Goal: Task Accomplishment & Management: Manage account settings

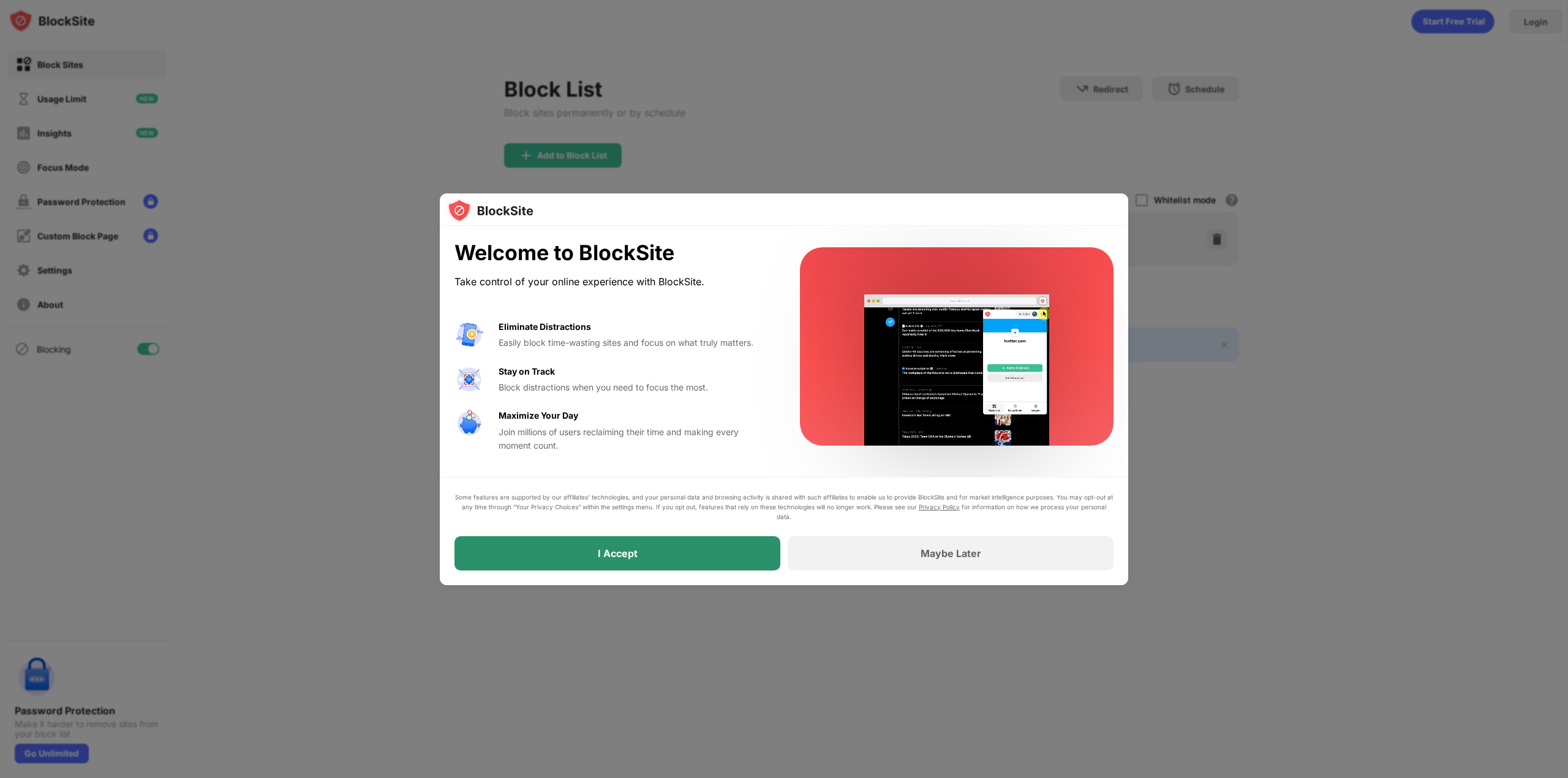
click at [724, 554] on div "I Accept" at bounding box center [618, 553] width 326 height 34
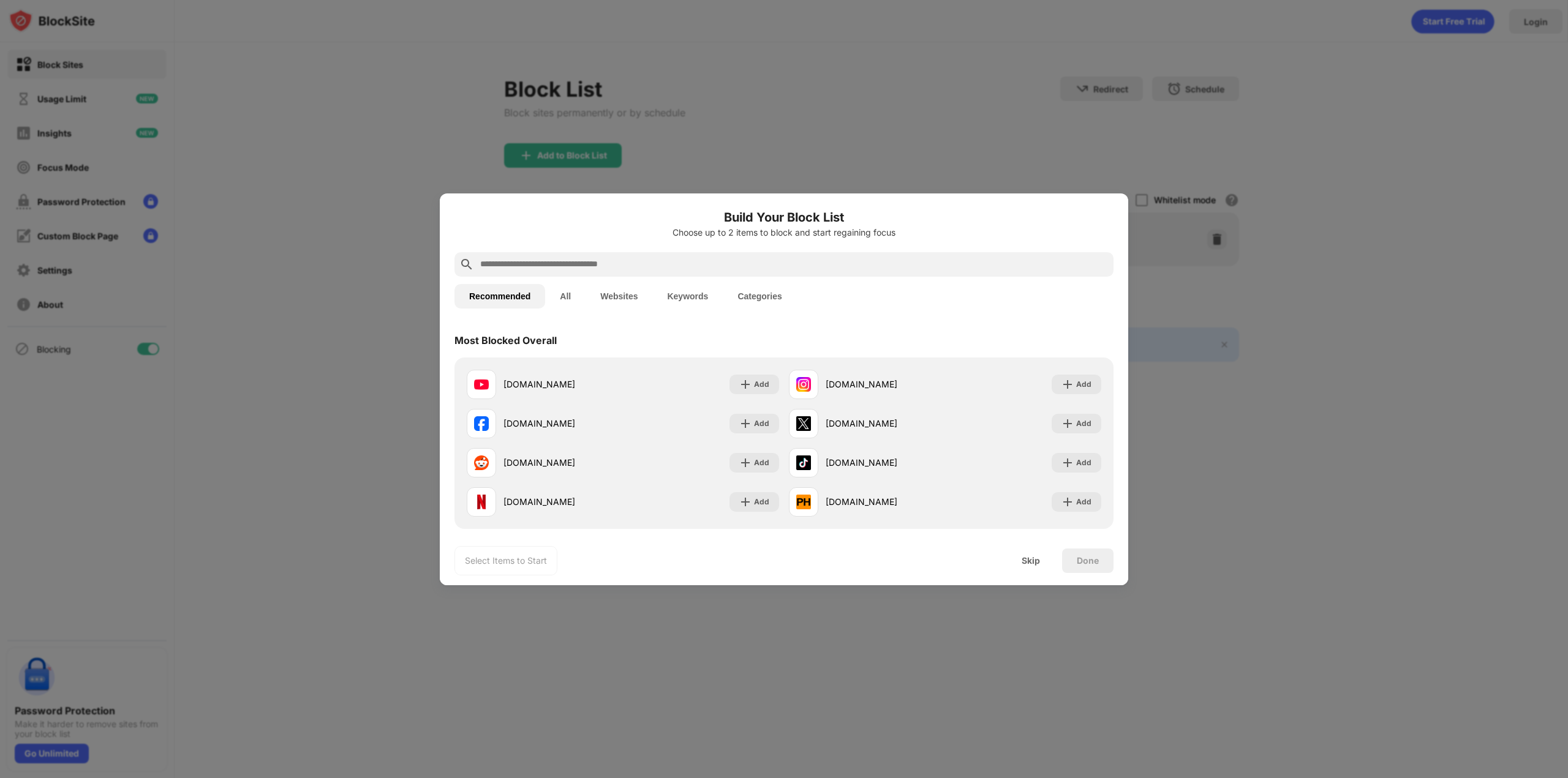
click at [583, 263] on input "text" at bounding box center [793, 265] width 629 height 15
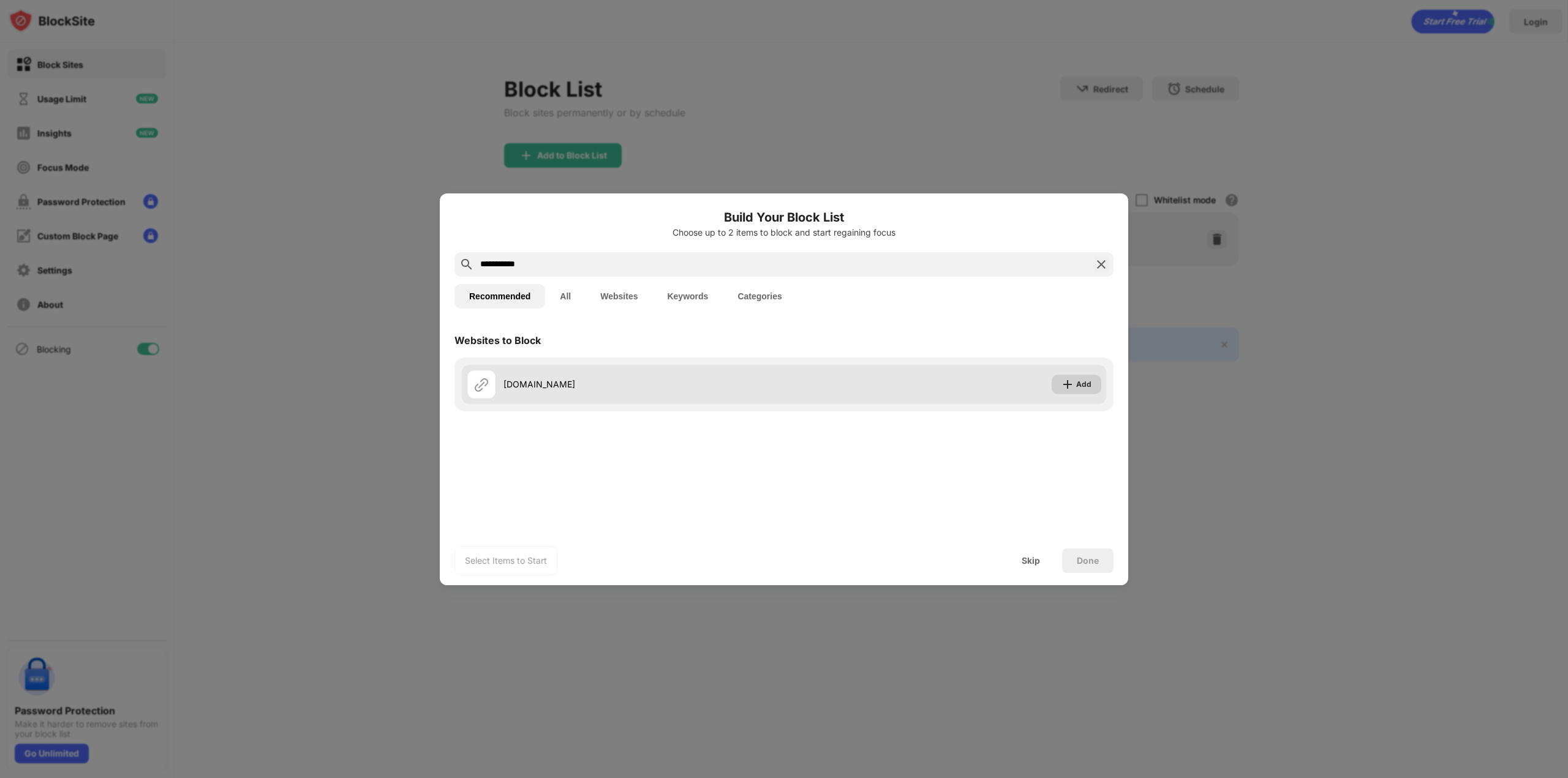
type input "**********"
click at [1074, 382] on img at bounding box center [1068, 385] width 12 height 12
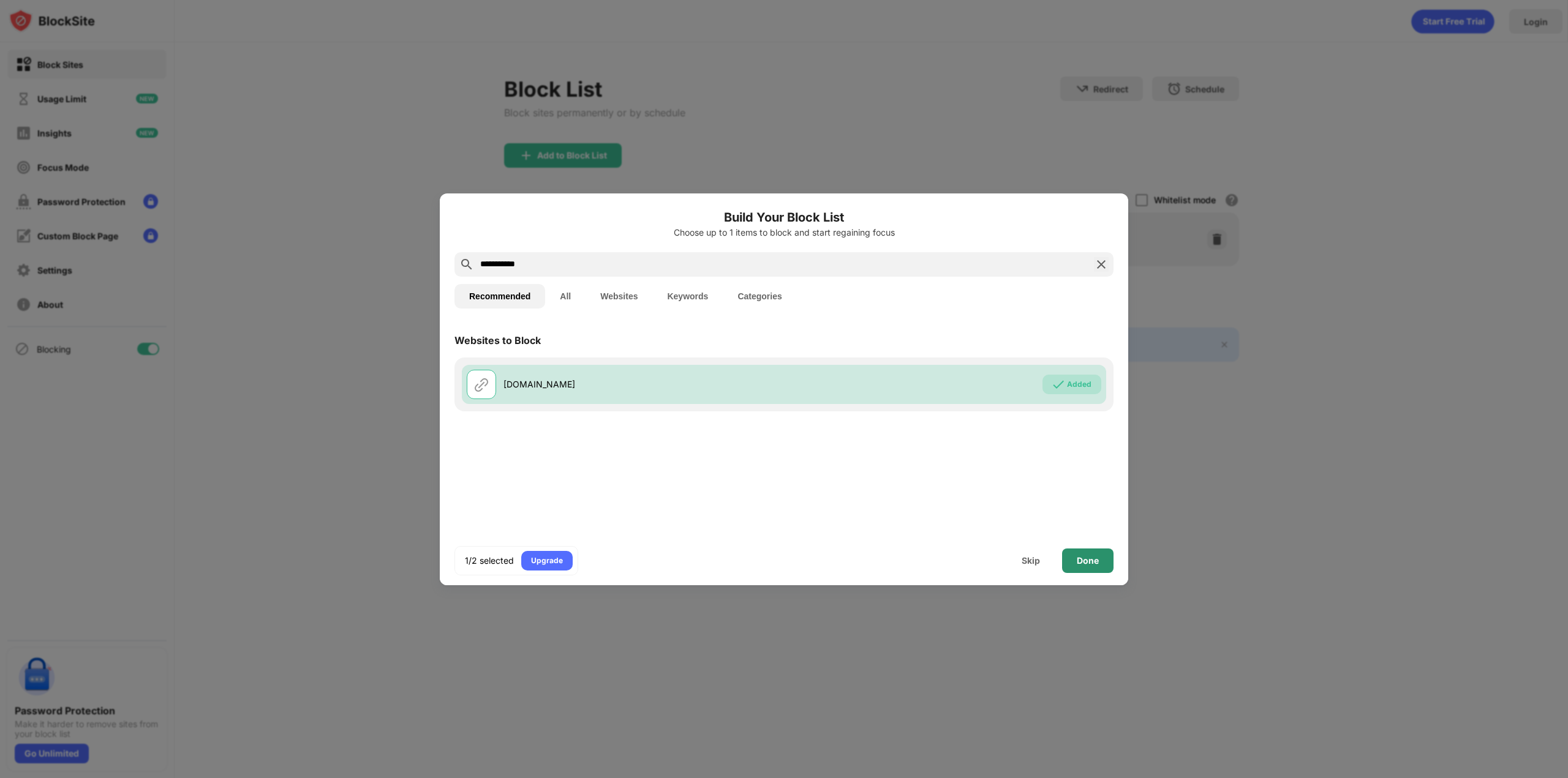
click at [1098, 561] on div "Done" at bounding box center [1088, 561] width 22 height 10
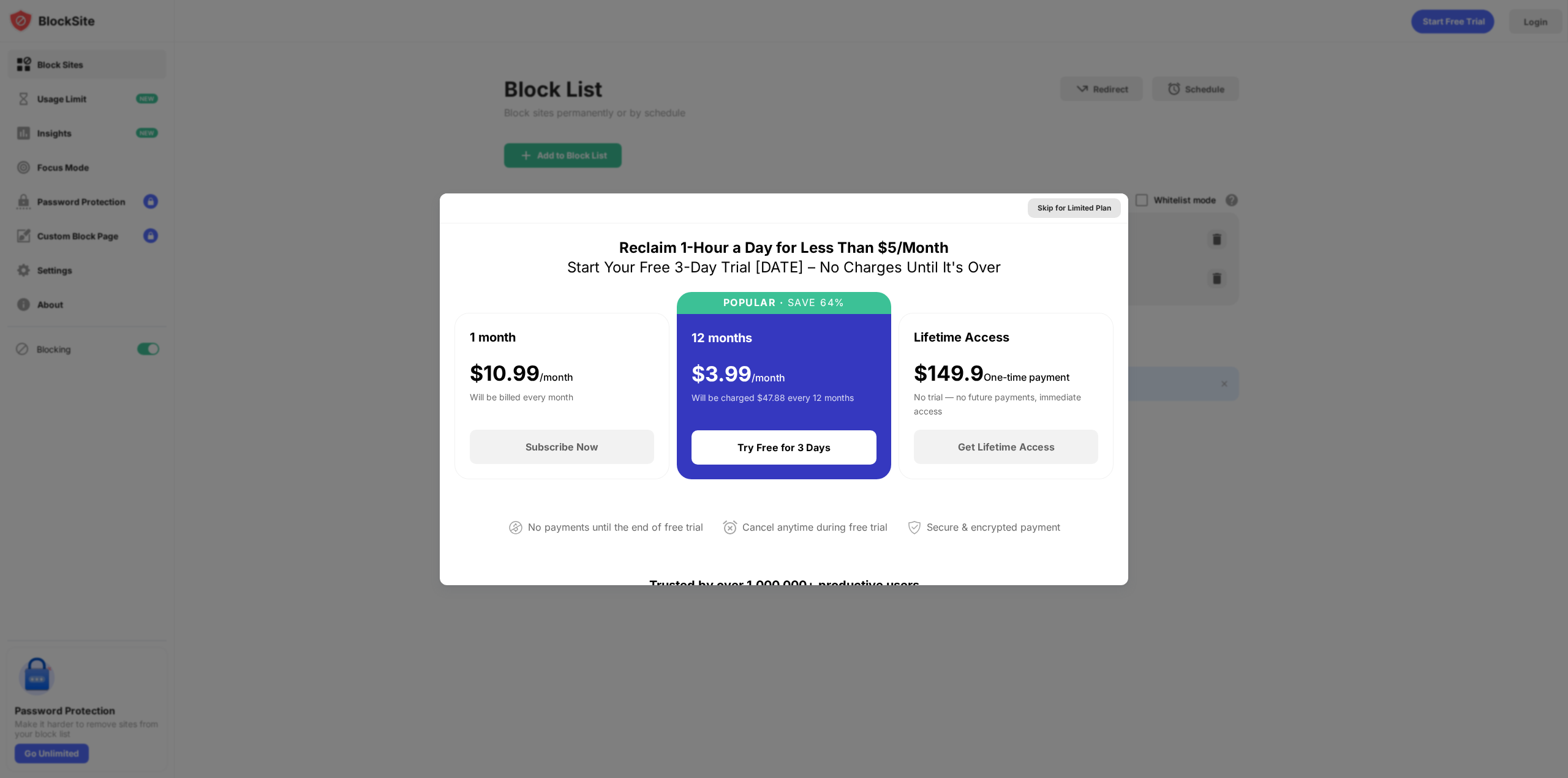
click at [1040, 209] on div "Skip for Limited Plan" at bounding box center [1074, 208] width 74 height 12
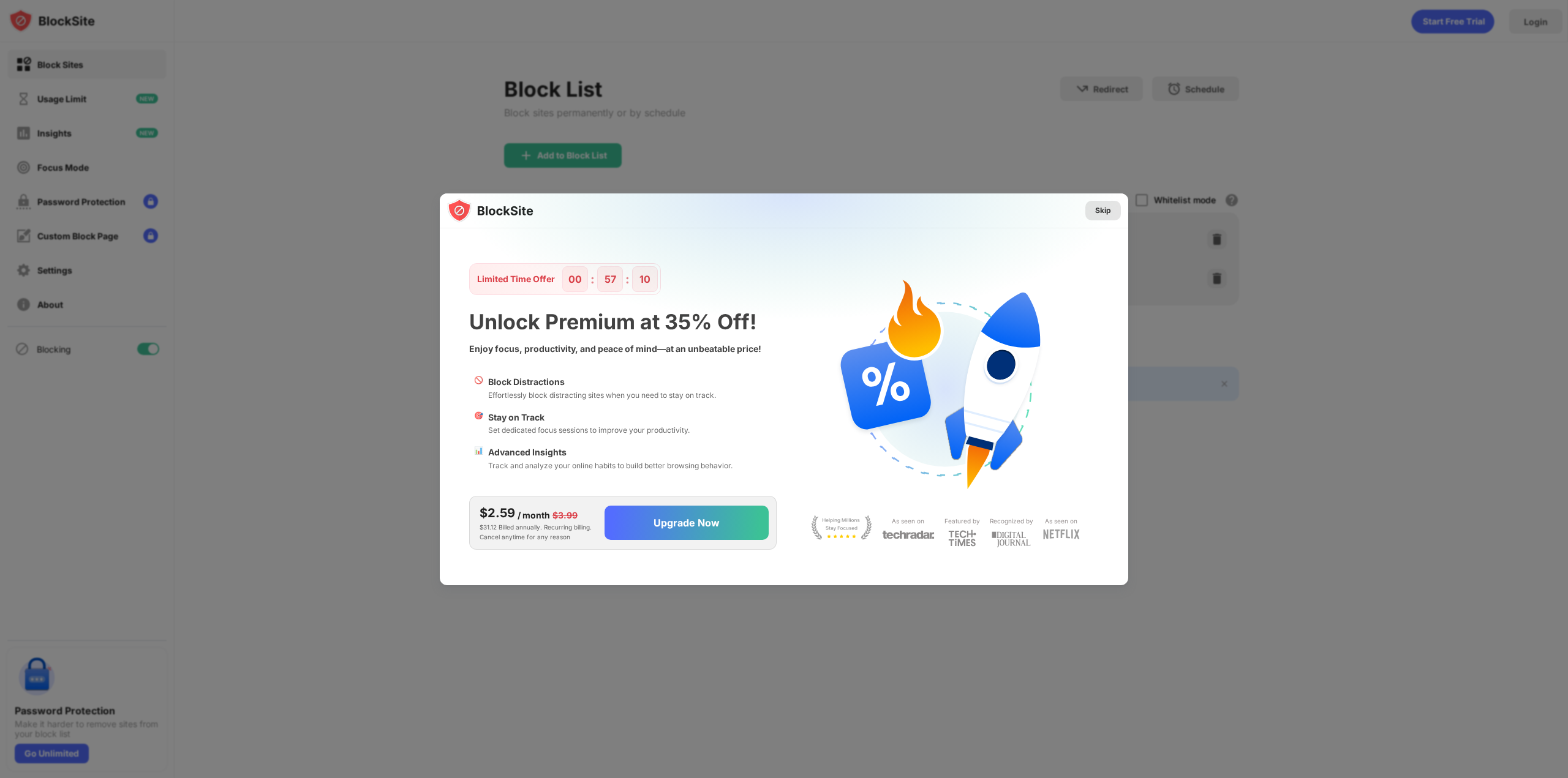
click at [1099, 216] on div "Skip" at bounding box center [1103, 210] width 36 height 19
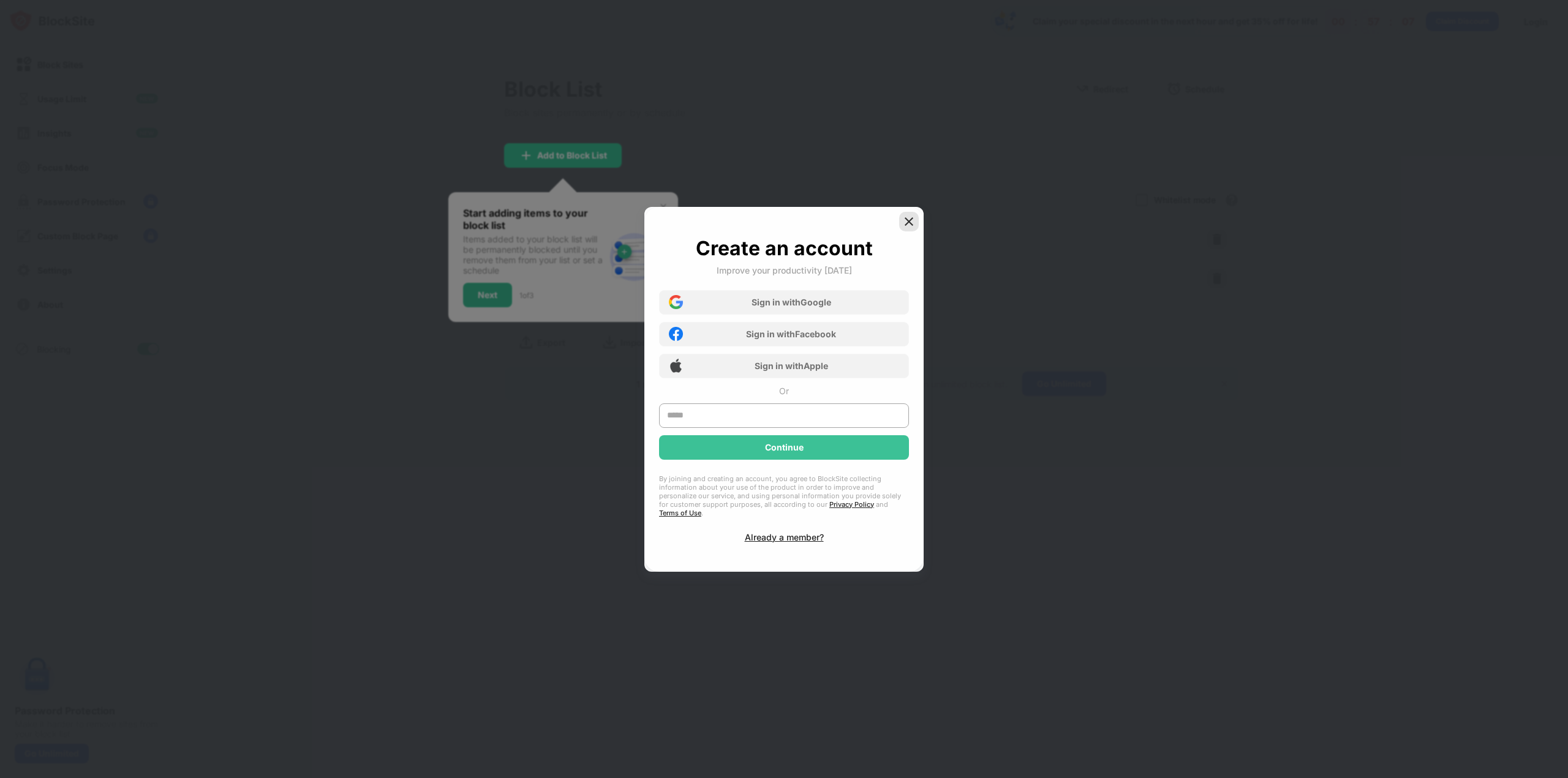
click at [910, 228] on img at bounding box center [909, 222] width 12 height 12
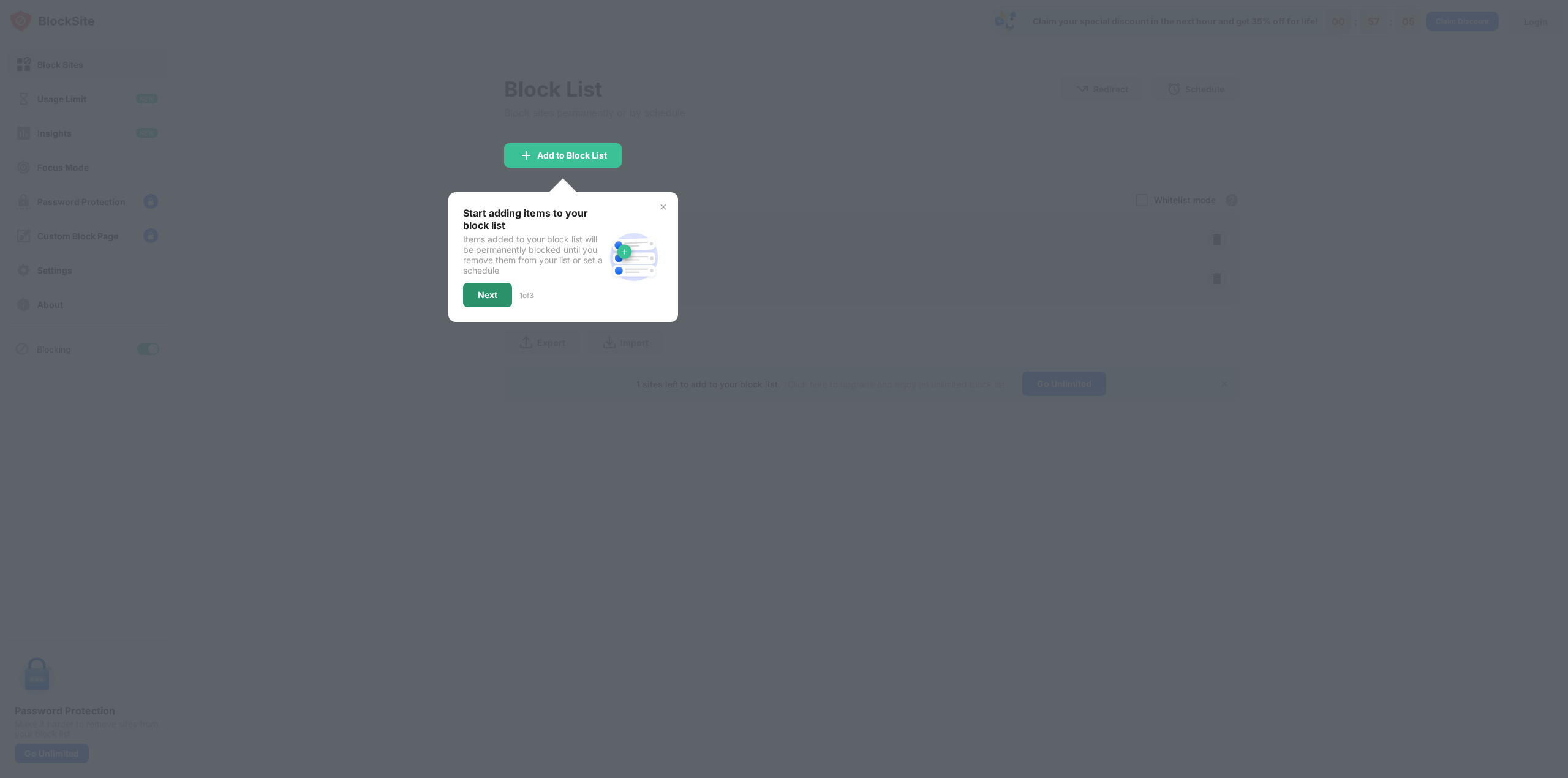
click at [497, 290] on div "Next" at bounding box center [487, 296] width 49 height 25
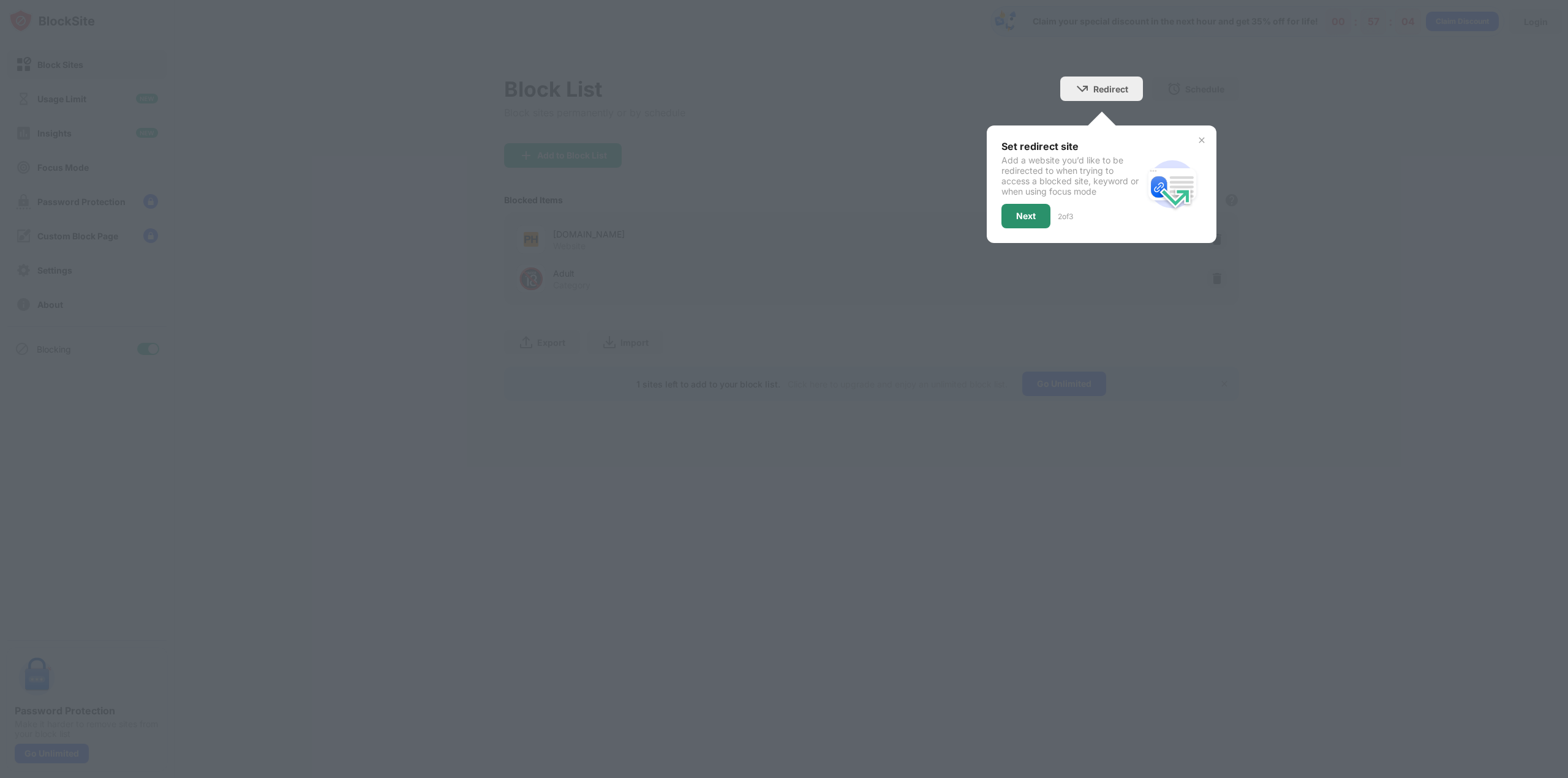
click at [1015, 215] on div "Next" at bounding box center [1026, 216] width 49 height 25
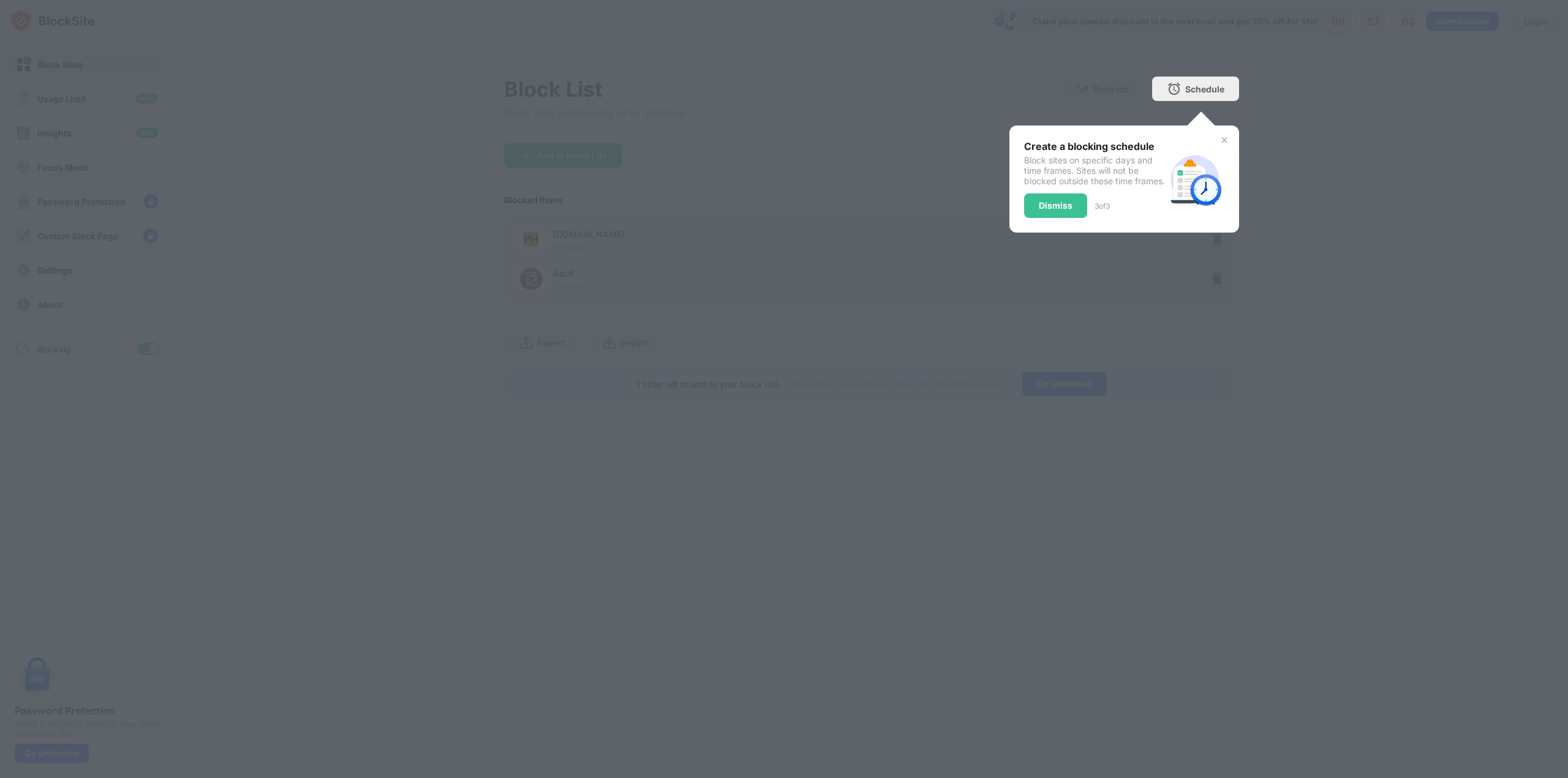
click at [1071, 216] on div "Dismiss" at bounding box center [1055, 206] width 63 height 25
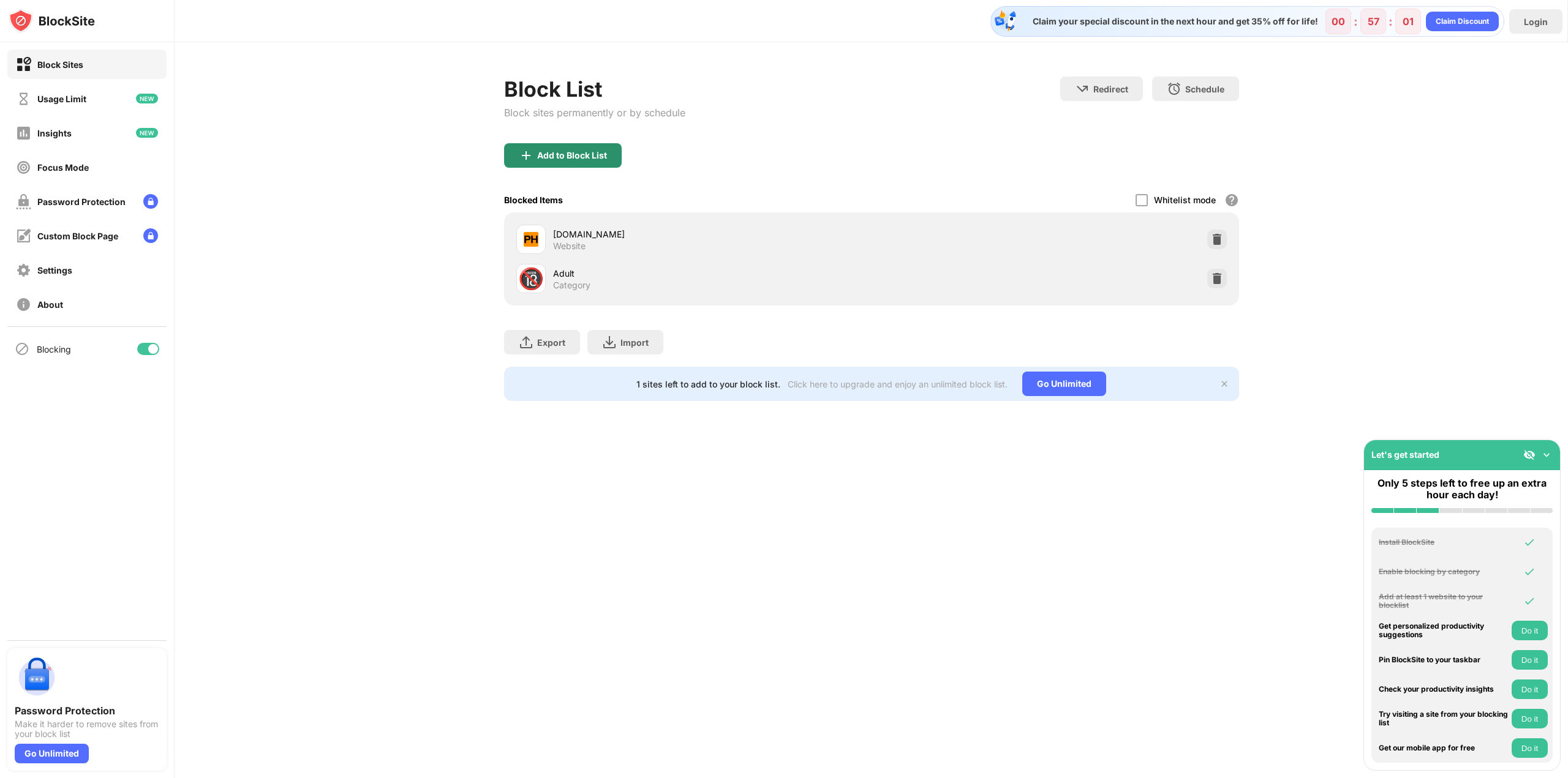
click at [581, 161] on div "Add to Block List" at bounding box center [563, 156] width 118 height 25
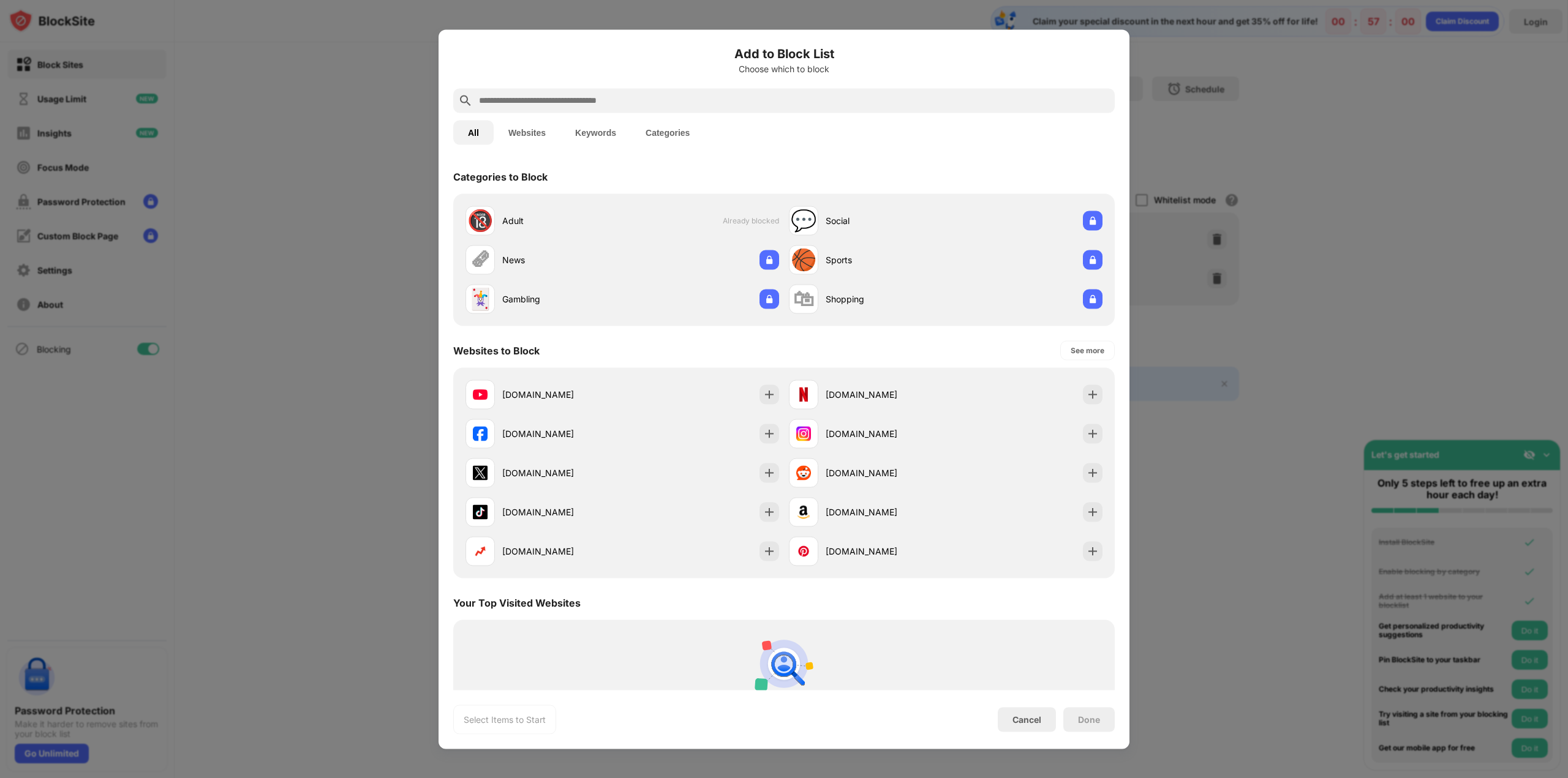
click at [661, 101] on input "text" at bounding box center [794, 100] width 632 height 15
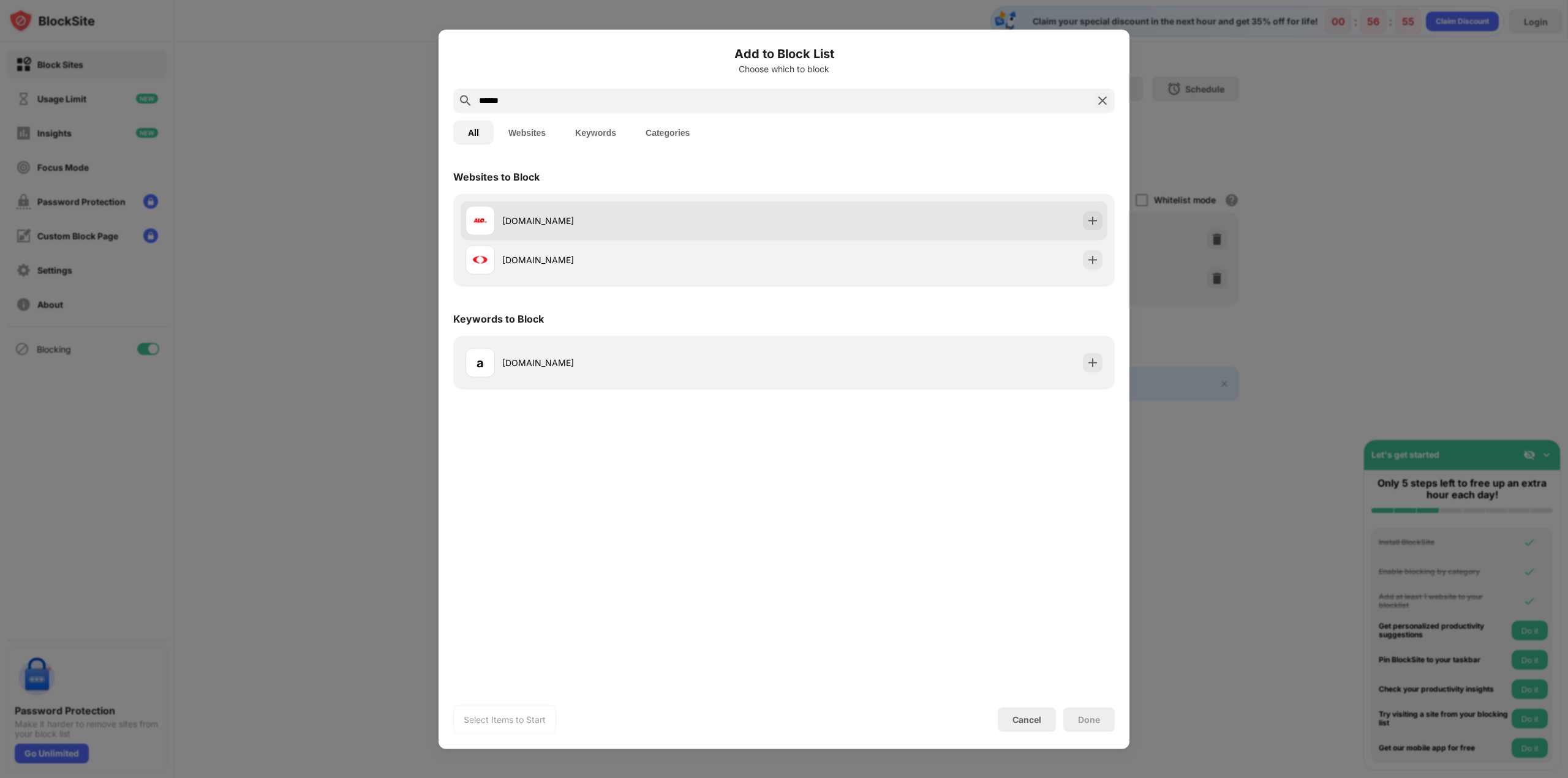
type input "******"
click at [856, 221] on div "[DOMAIN_NAME]" at bounding box center [784, 220] width 647 height 40
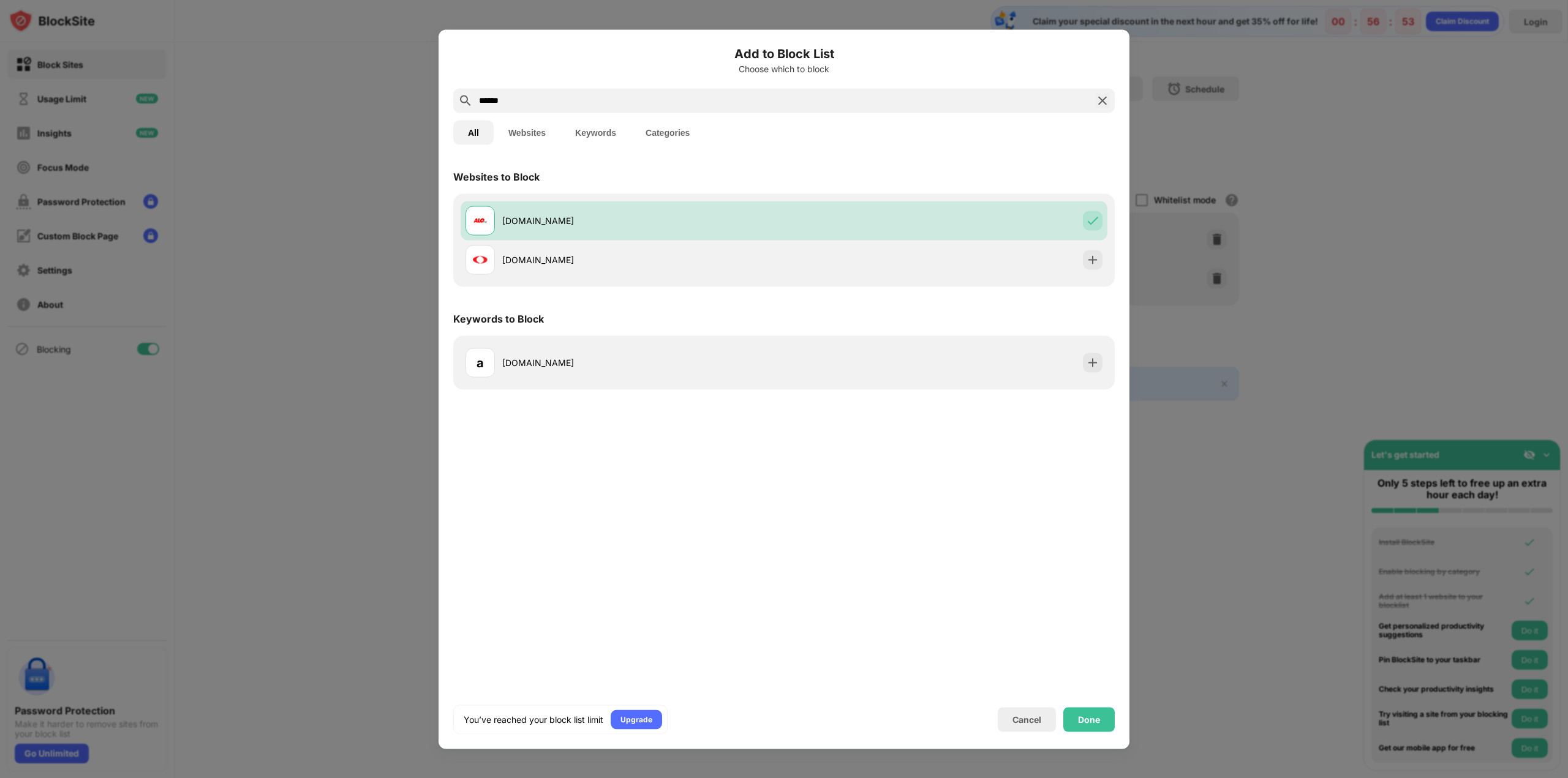
click at [1098, 99] on img at bounding box center [1102, 100] width 15 height 15
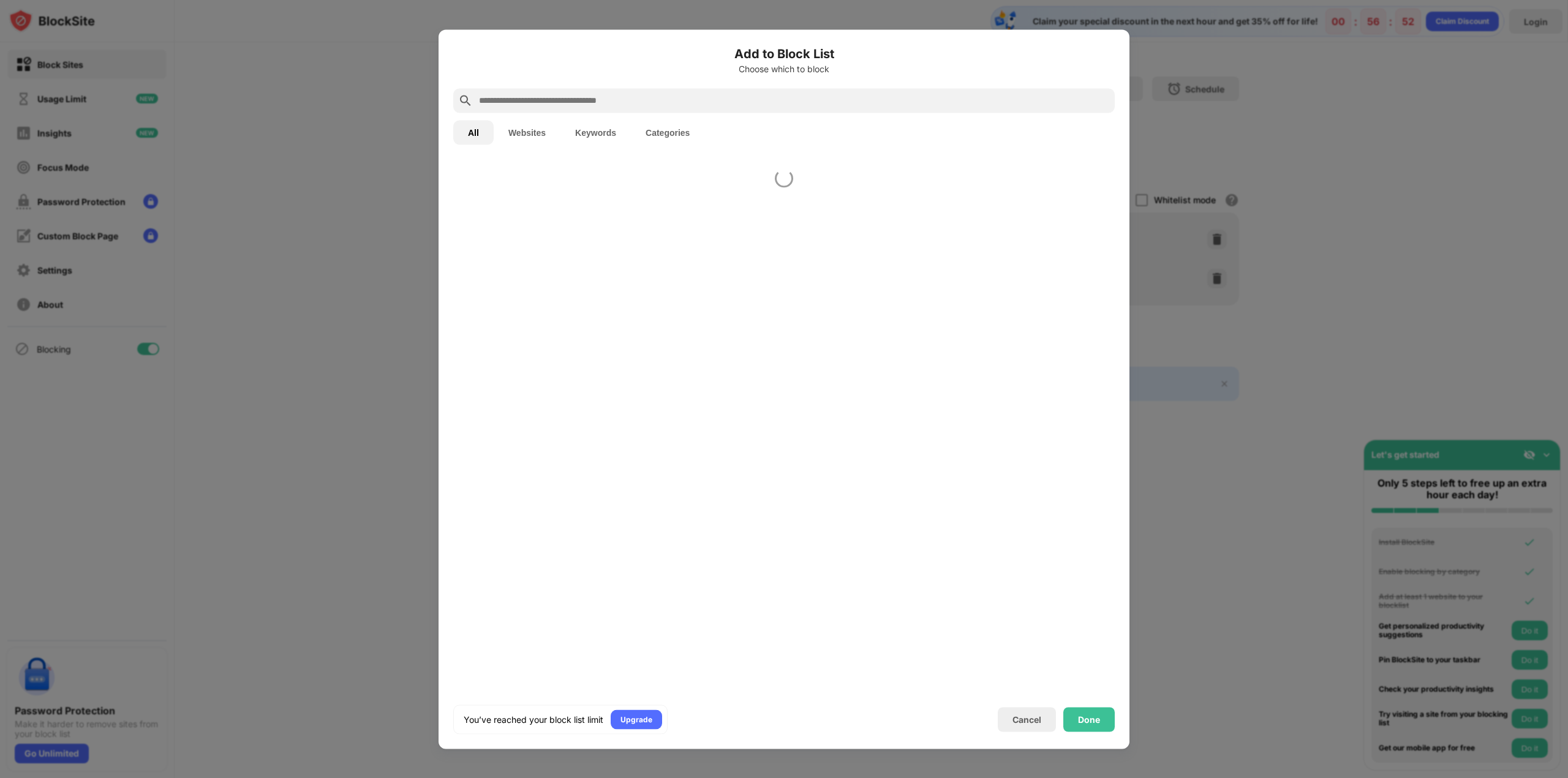
click at [811, 109] on div at bounding box center [784, 101] width 662 height 25
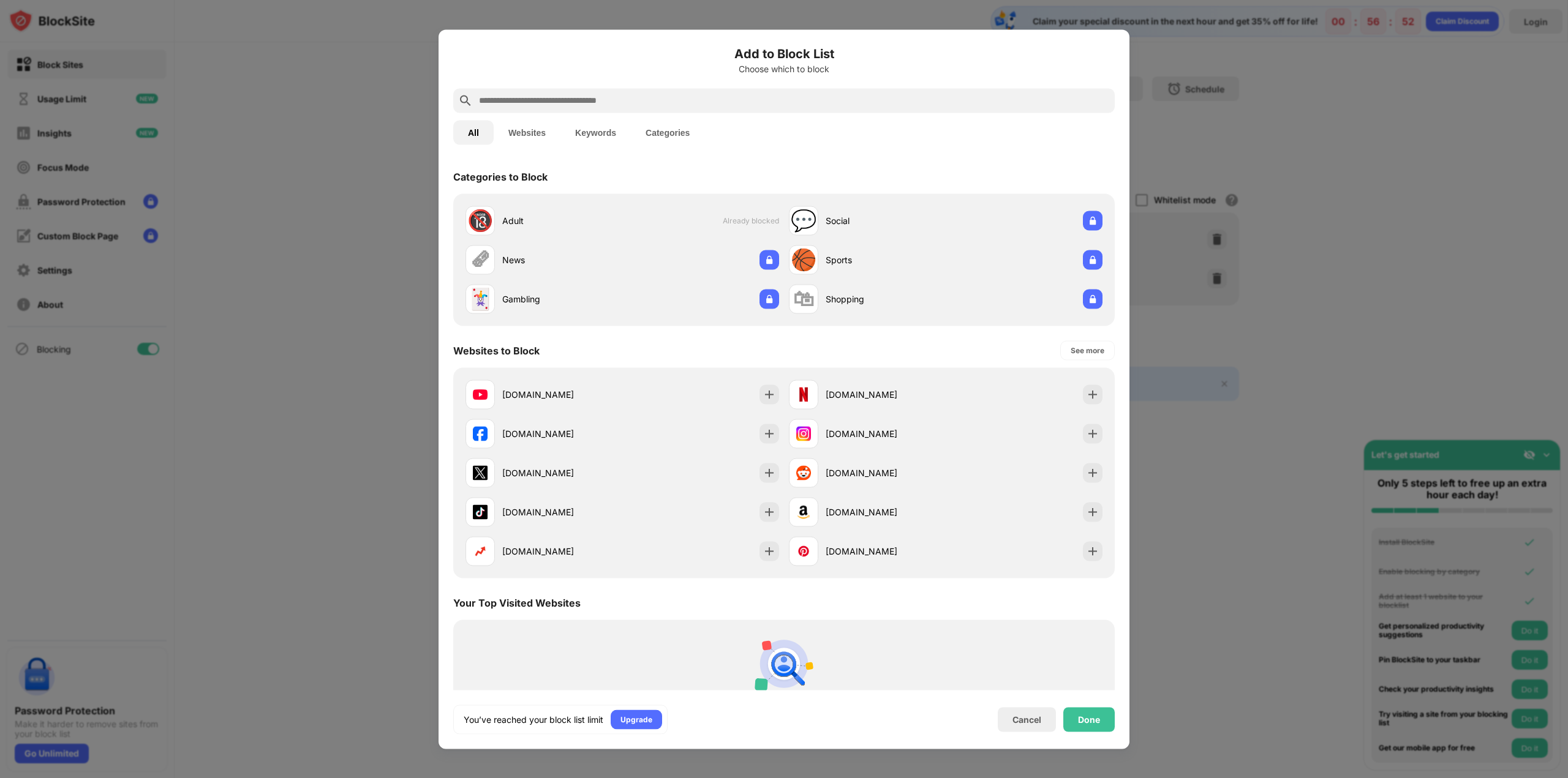
click at [806, 95] on input "text" at bounding box center [794, 100] width 632 height 15
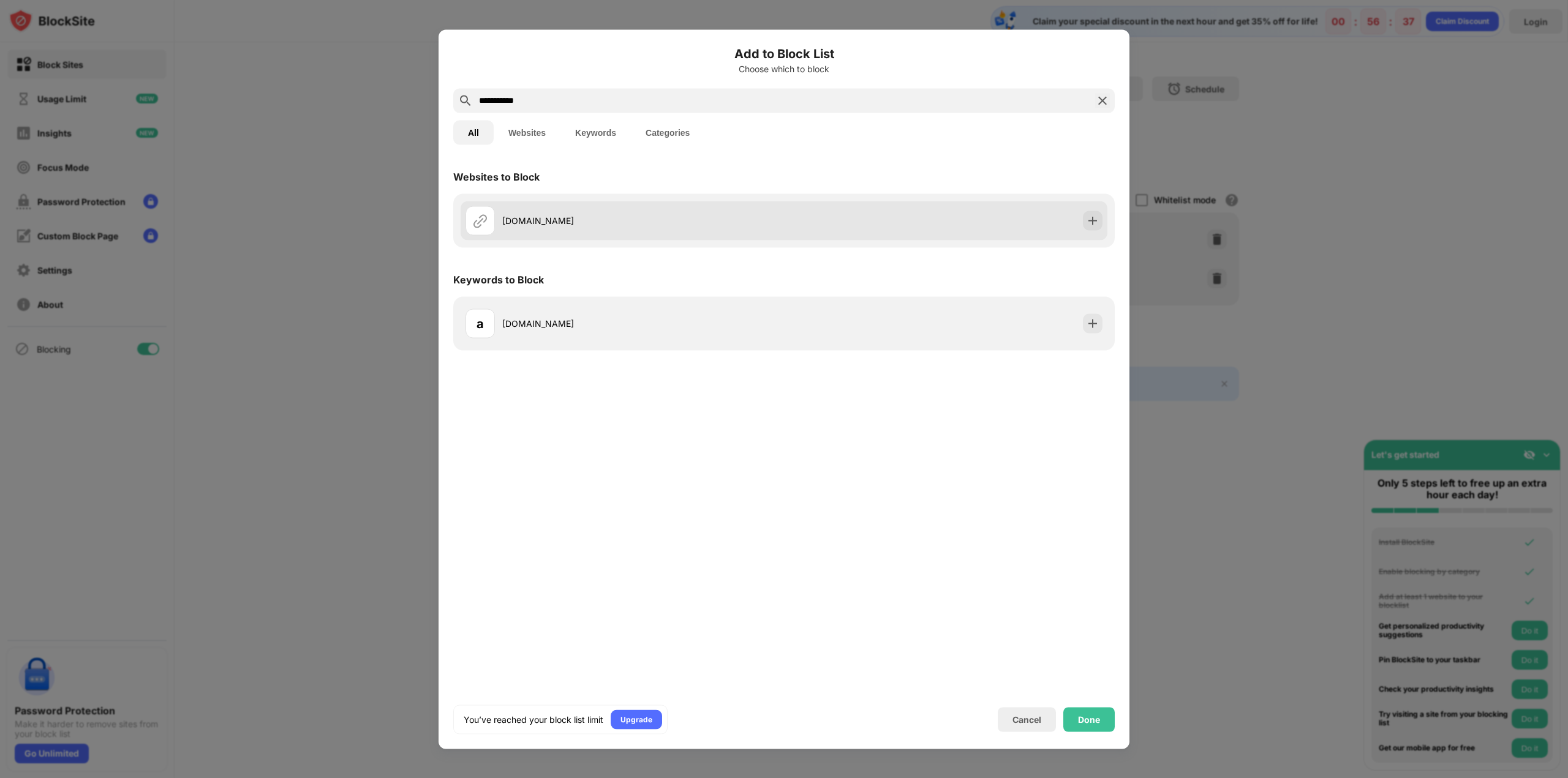
type input "**********"
click at [736, 233] on div "[DOMAIN_NAME]" at bounding box center [625, 220] width 318 height 29
click at [1091, 226] on img at bounding box center [1092, 220] width 12 height 12
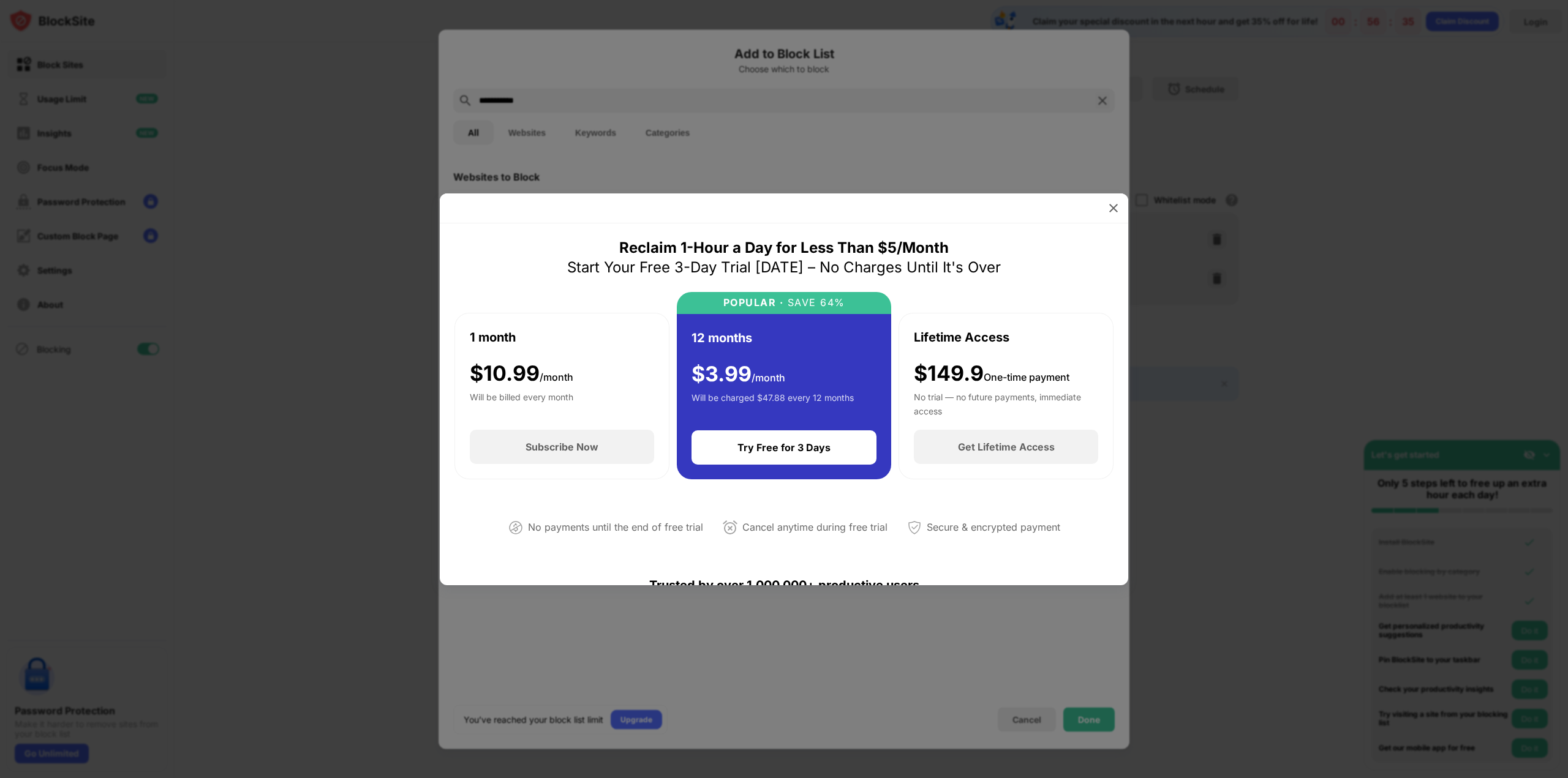
click at [1168, 334] on div at bounding box center [784, 389] width 1568 height 778
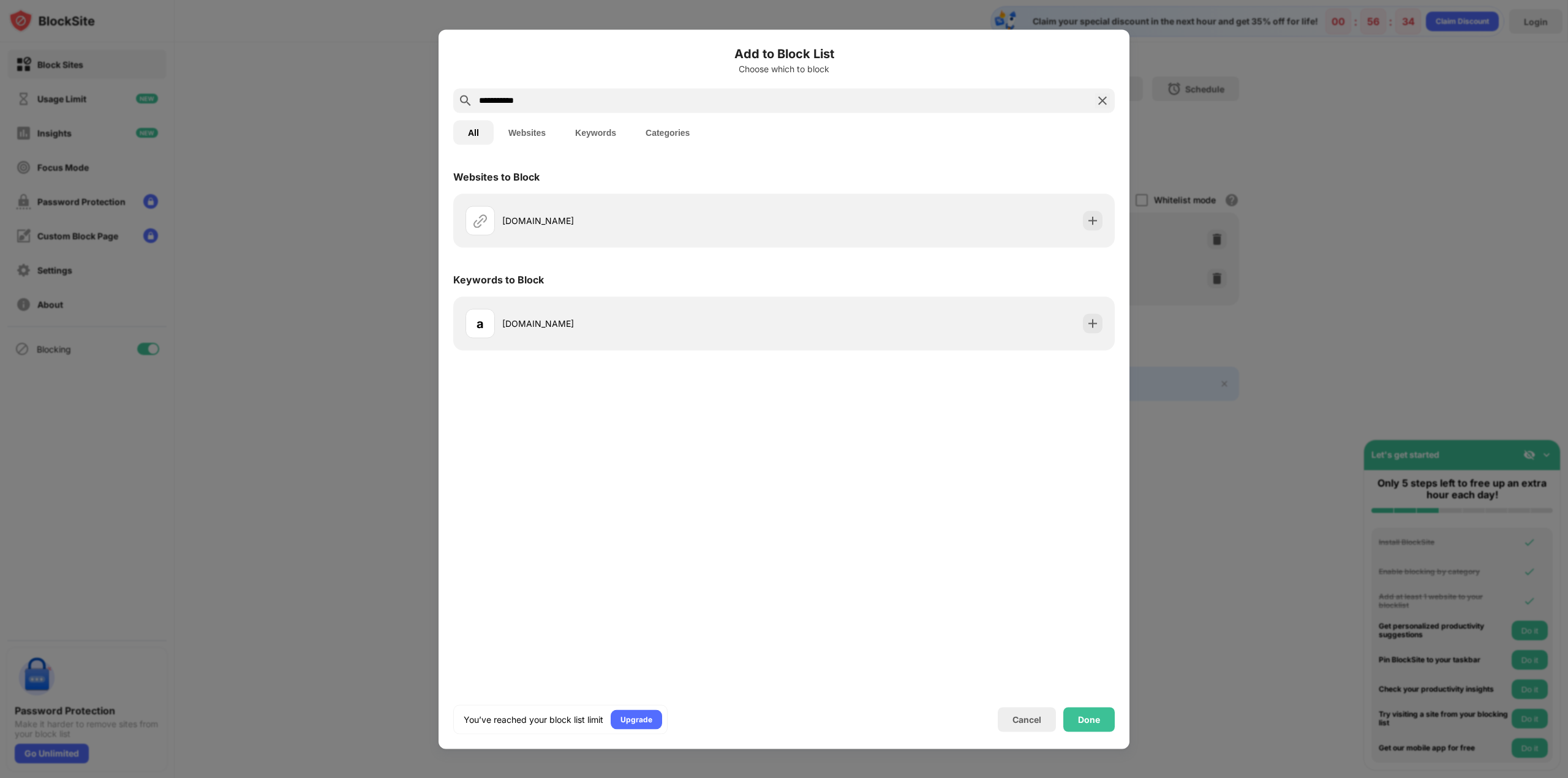
click at [1175, 116] on div at bounding box center [784, 389] width 1568 height 778
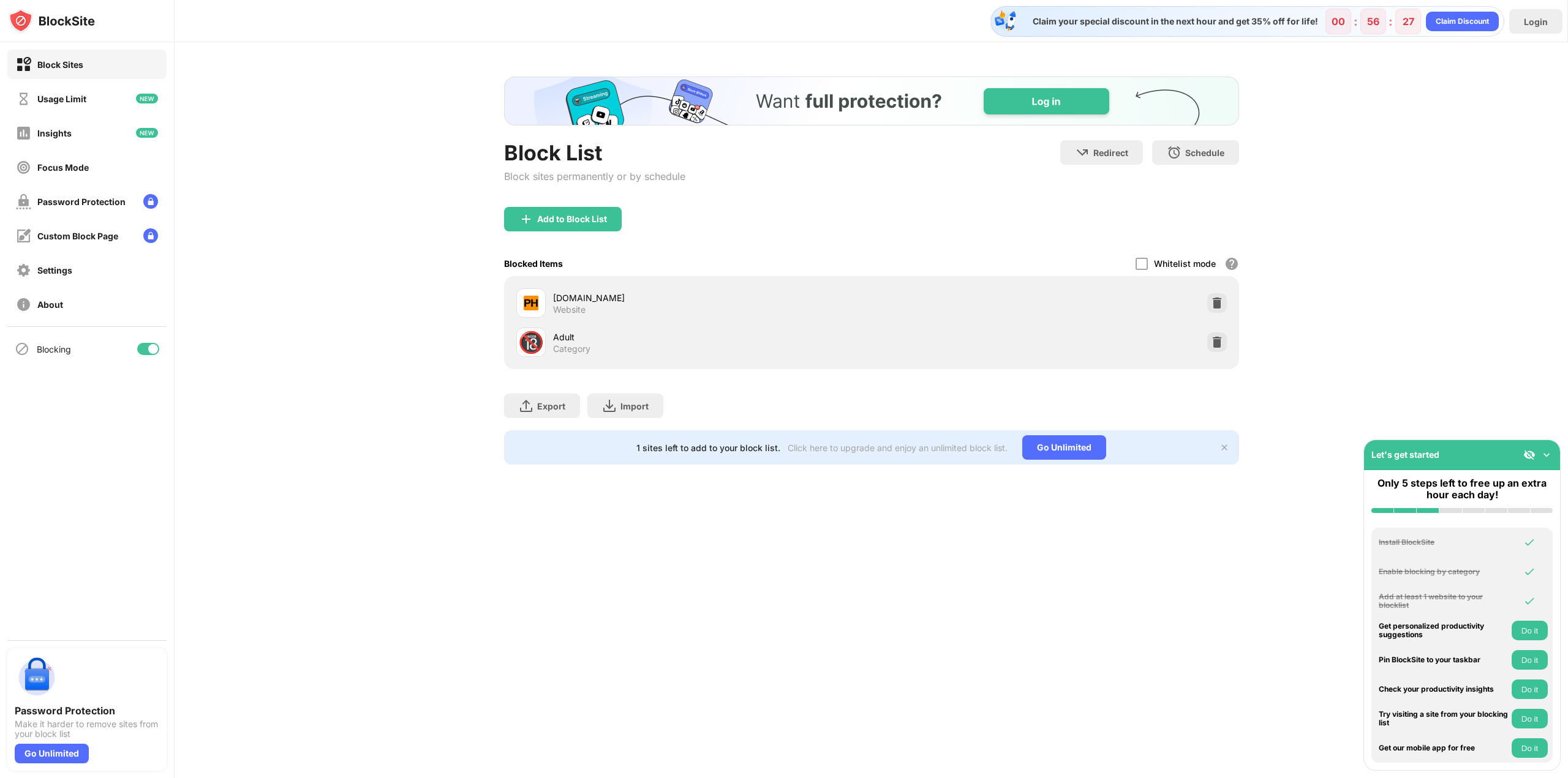
click at [1307, 199] on div "Block List Block sites permanently or by schedule Redirect Choose a site to be …" at bounding box center [871, 270] width 1393 height 457
click at [1549, 456] on img at bounding box center [1546, 455] width 12 height 12
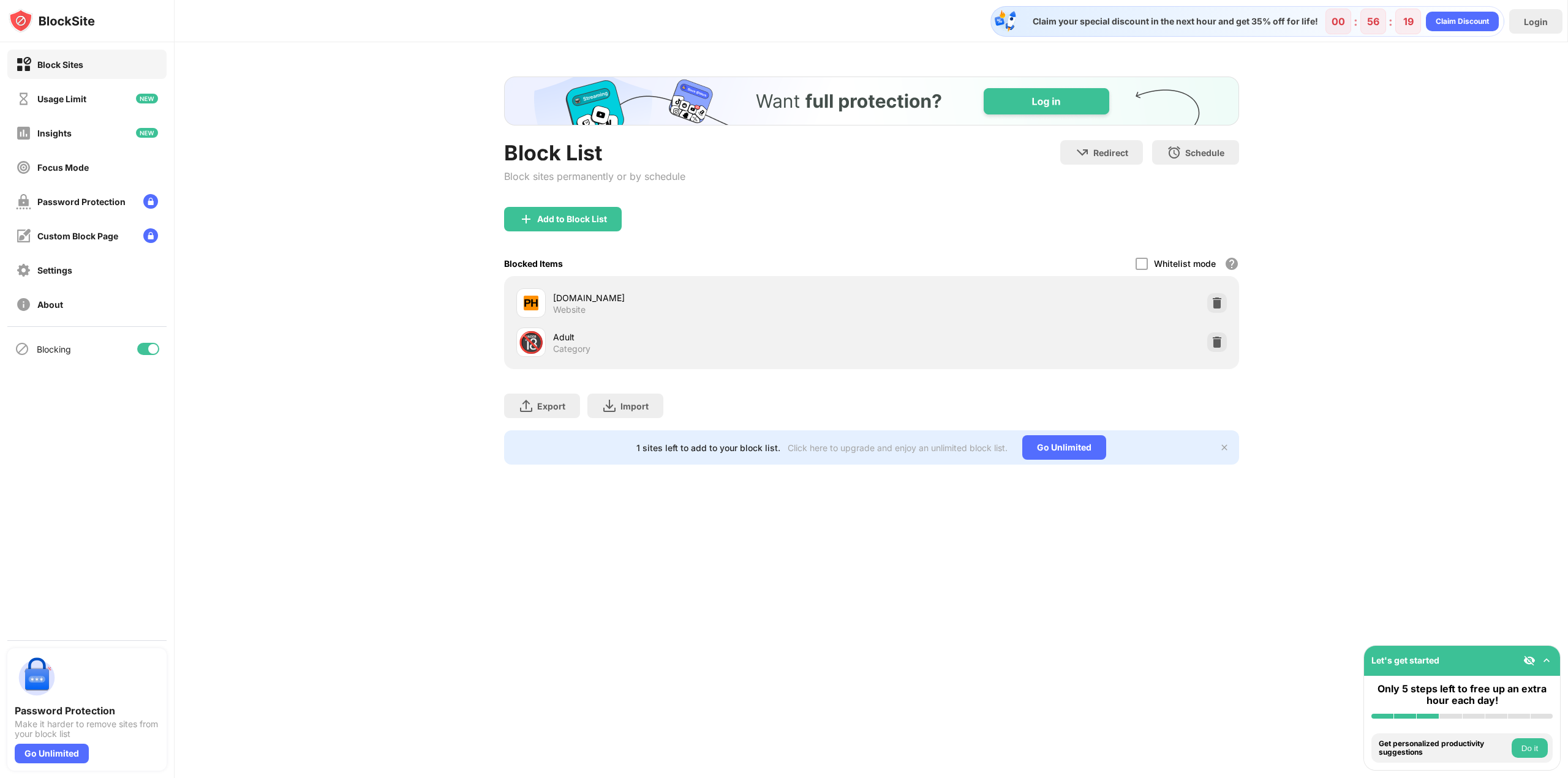
click at [864, 104] on img "Banner Message" at bounding box center [871, 101] width 735 height 49
